Goal: Task Accomplishment & Management: Use online tool/utility

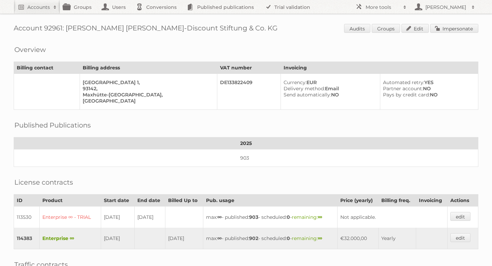
click at [41, 7] on h2 "Accounts" at bounding box center [38, 7] width 23 height 7
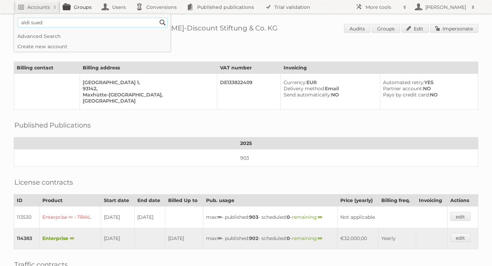
type input"] "aldi sued"
click at [158, 17] on input "Search" at bounding box center [163, 22] width 10 height 10
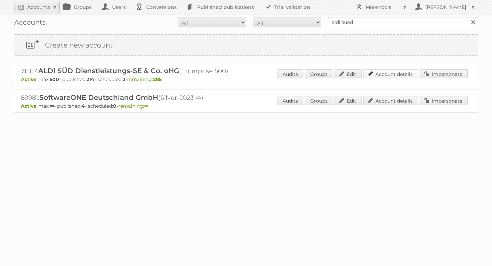
click at [383, 71] on link "Account details" at bounding box center [390, 73] width 55 height 9
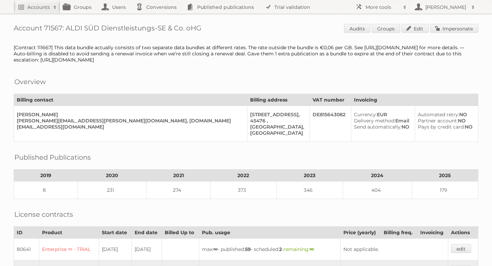
click at [444, 27] on link "Impersonate" at bounding box center [454, 28] width 48 height 9
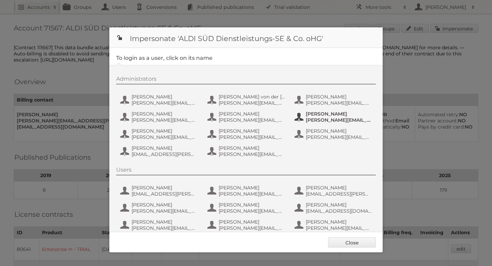
click at [324, 114] on span "Frank Bollenbacher" at bounding box center [339, 114] width 66 height 6
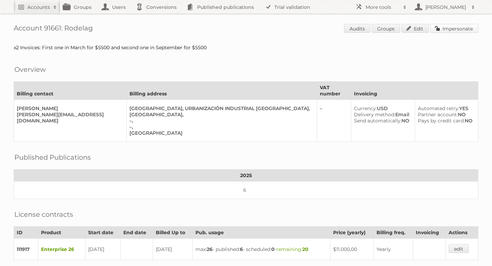
click at [456, 26] on link "Impersonate" at bounding box center [454, 28] width 48 height 9
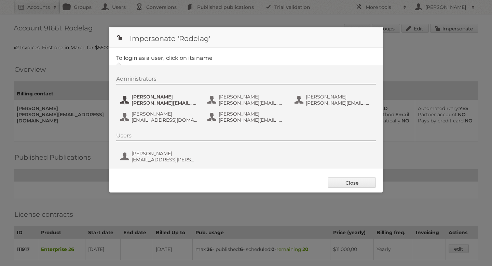
click at [163, 96] on span "Alejandra Dolande" at bounding box center [165, 97] width 66 height 6
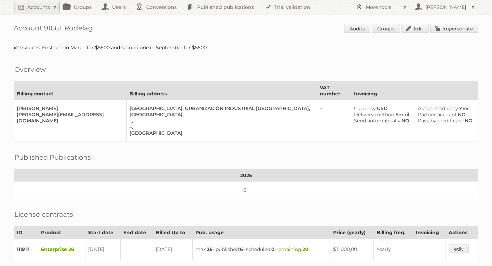
click at [120, 30] on h1 "Account 91661: Rodelag Audits Groups Edit Impersonate" at bounding box center [246, 29] width 465 height 10
